Goal: Task Accomplishment & Management: Manage account settings

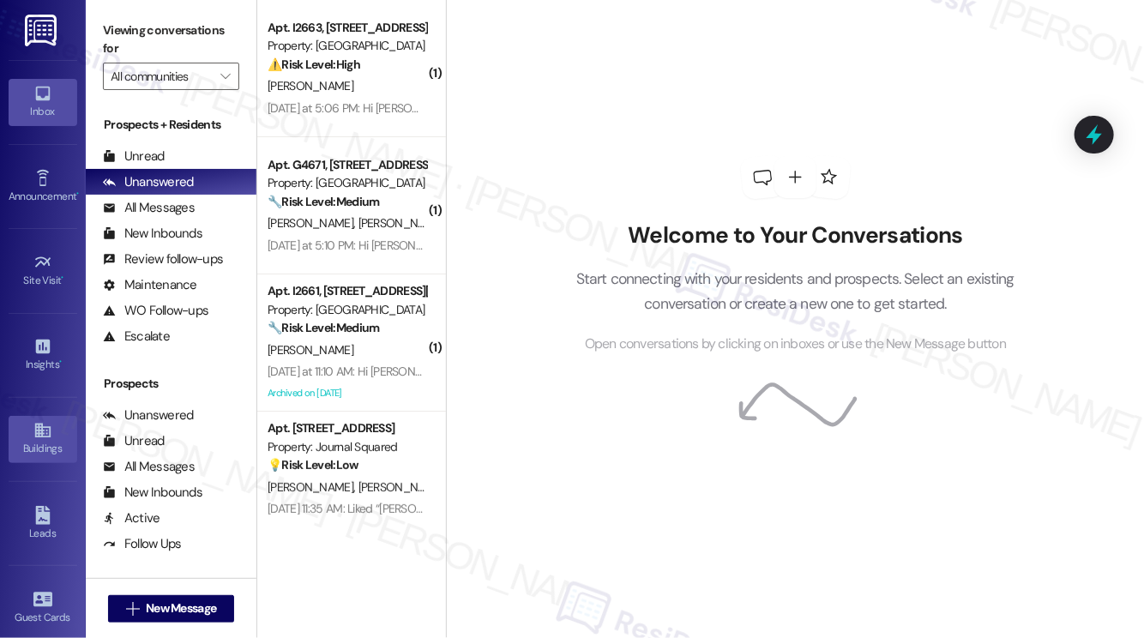
click at [46, 424] on icon at bounding box center [41, 431] width 15 height 15
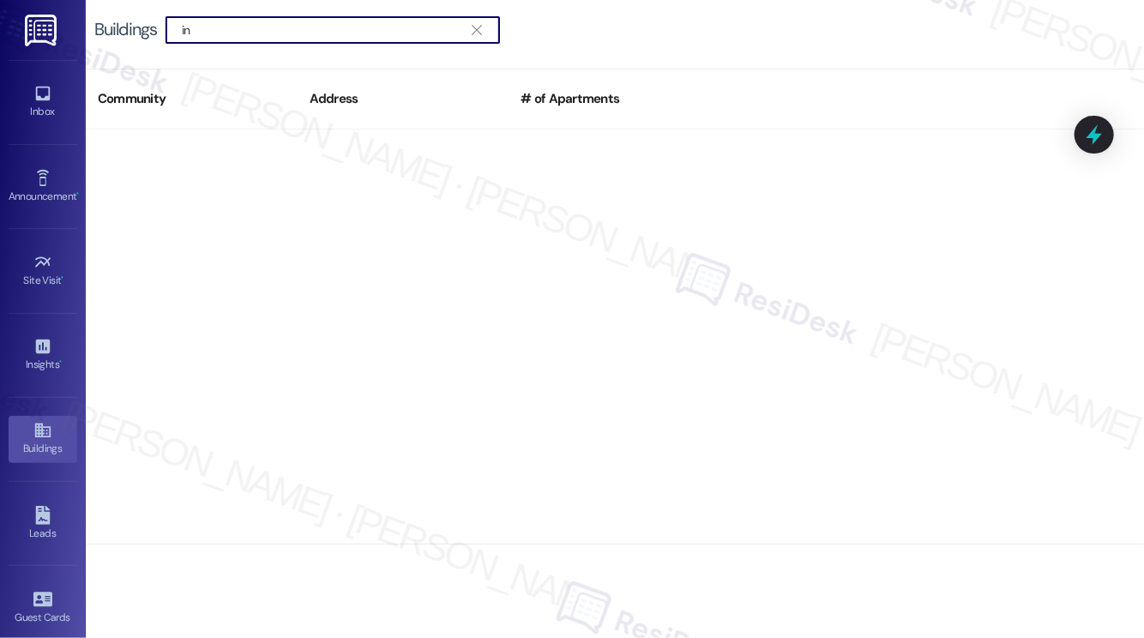
type input "i"
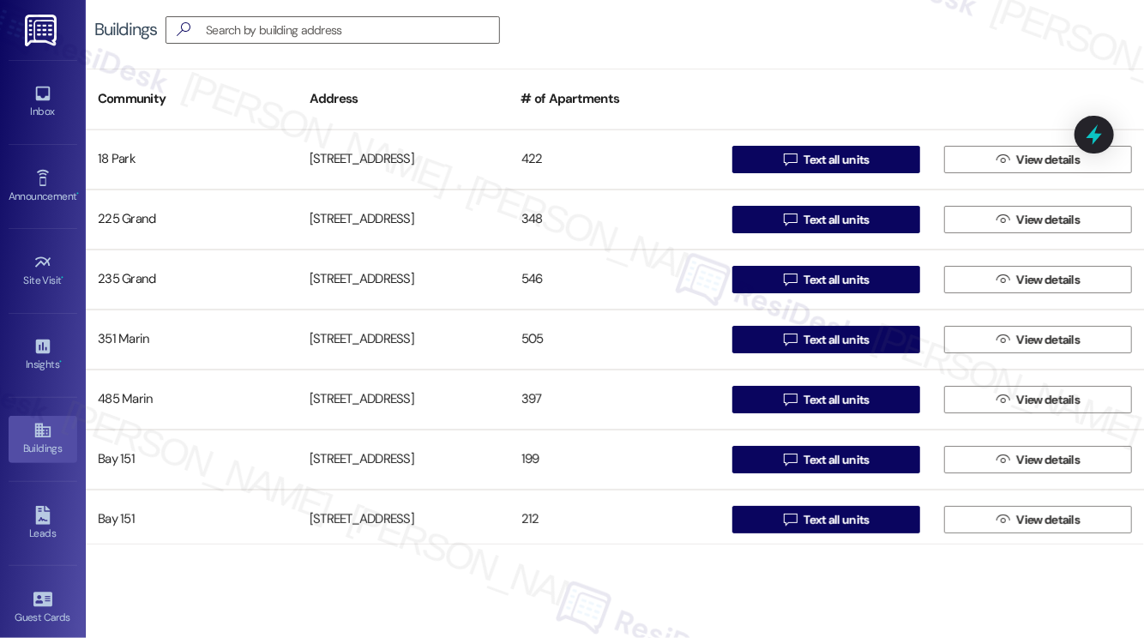
click at [85, 519] on div "Inbox Go to Inbox Announcement • Send A Text Announcement Site Visit • Go to Si…" at bounding box center [43, 319] width 86 height 638
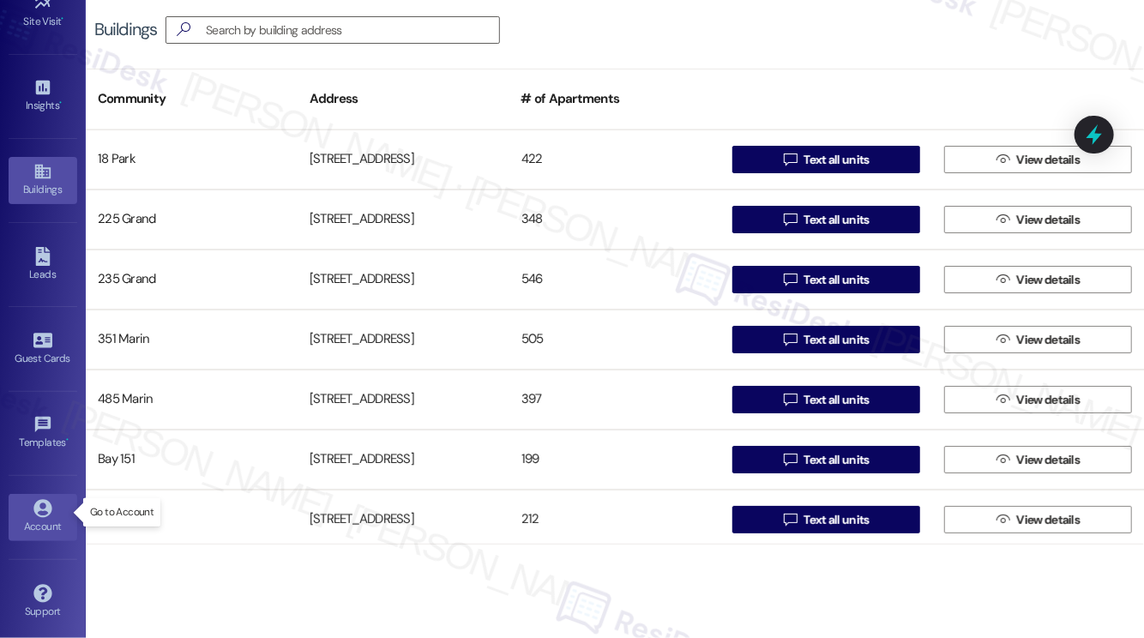
click at [53, 522] on div "Account" at bounding box center [43, 526] width 86 height 17
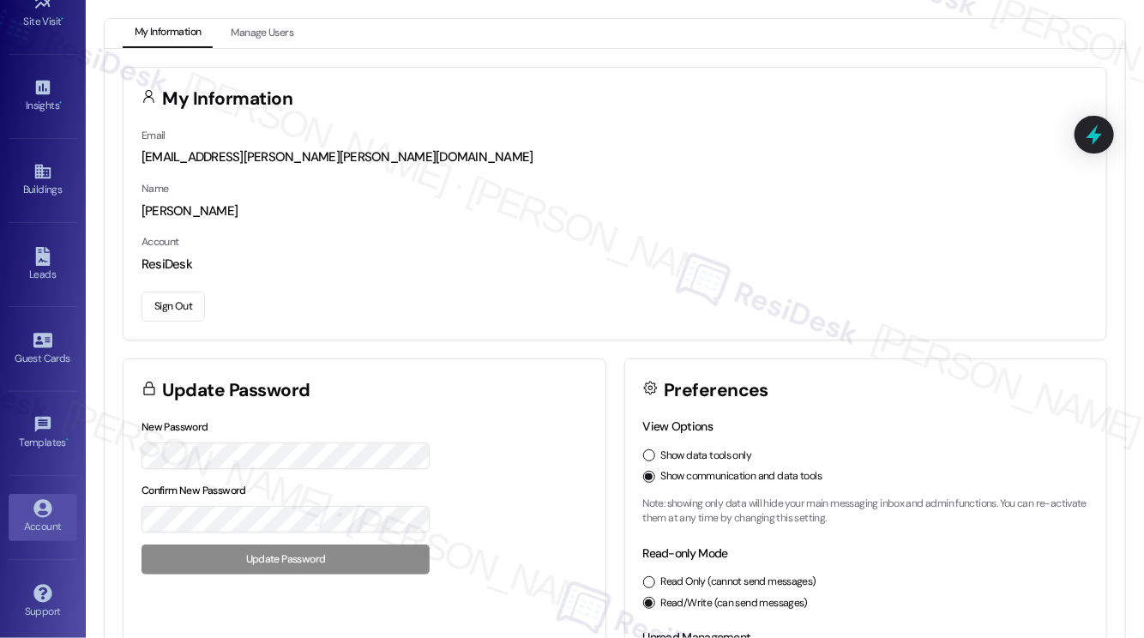
click at [173, 306] on button "Sign Out" at bounding box center [172, 307] width 63 height 30
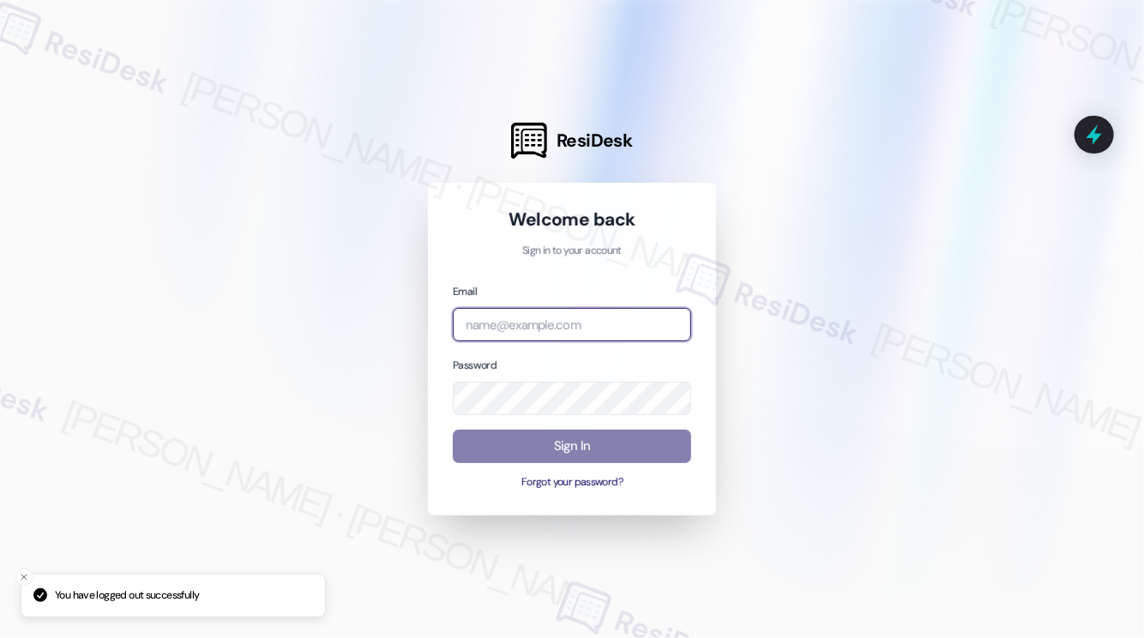
click at [539, 320] on input "email" at bounding box center [572, 324] width 238 height 33
click at [0, 637] on com-1password-button at bounding box center [0, 638] width 0 height 0
type input "automated-surveys-tdc_management-[PERSON_NAME].[PERSON_NAME]@tdc_[DOMAIN_NAME]"
